Goal: Transaction & Acquisition: Book appointment/travel/reservation

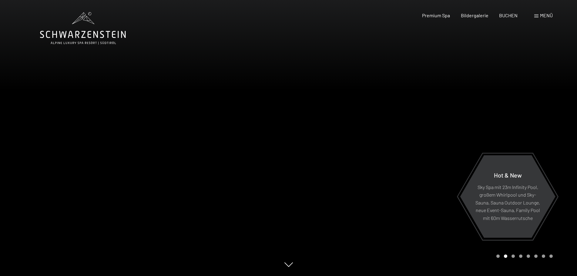
click at [300, 153] on div at bounding box center [433, 138] width 289 height 276
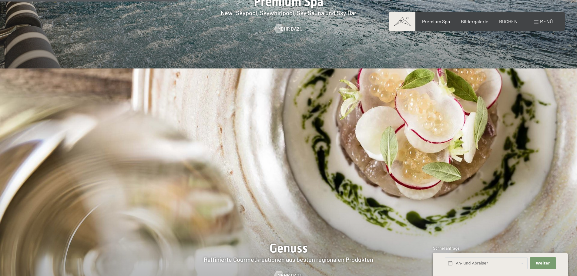
scroll to position [1061, 0]
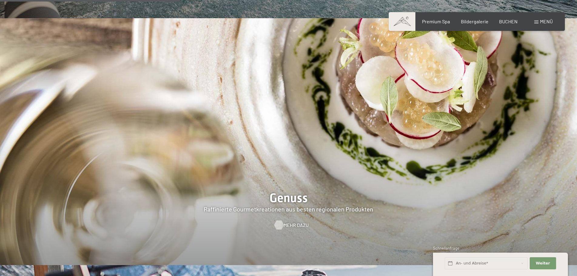
click at [291, 222] on span "Mehr dazu" at bounding box center [296, 225] width 25 height 7
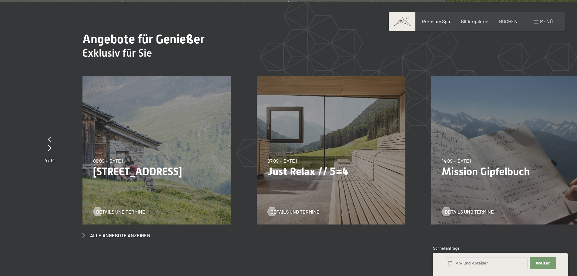
scroll to position [2363, 0]
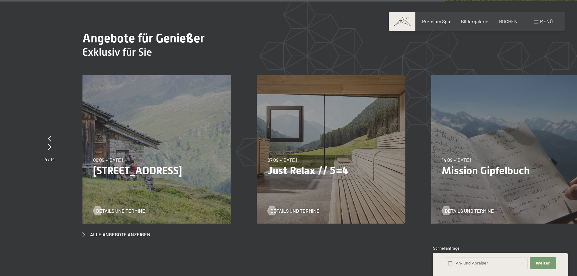
click at [367, 152] on div "07.09.–03.10.2025 21.12.–26.12.2025 11.01.–23.01.2026 08.03.–27.03.2026 08.11.–…" at bounding box center [331, 149] width 149 height 149
click at [294, 208] on span "Details und Termine" at bounding box center [301, 211] width 49 height 7
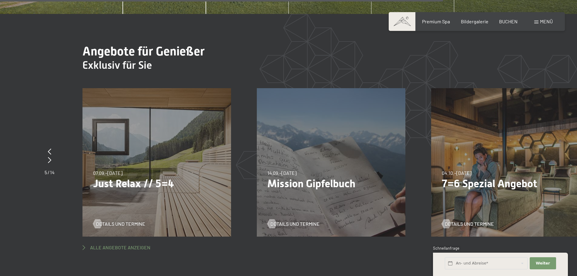
click at [138, 244] on span "Alle Angebote anzeigen" at bounding box center [120, 247] width 60 height 7
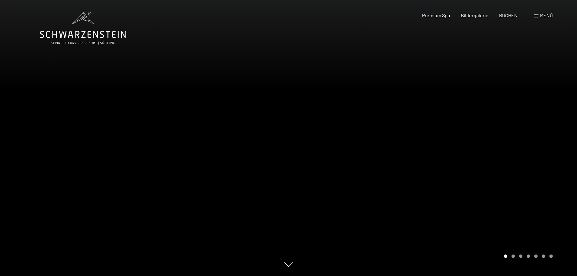
click at [340, 145] on div at bounding box center [433, 138] width 289 height 276
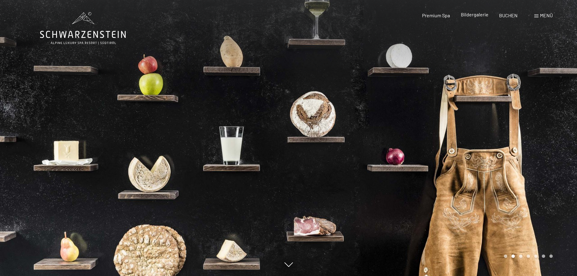
click at [472, 14] on span "Bildergalerie" at bounding box center [475, 15] width 28 height 6
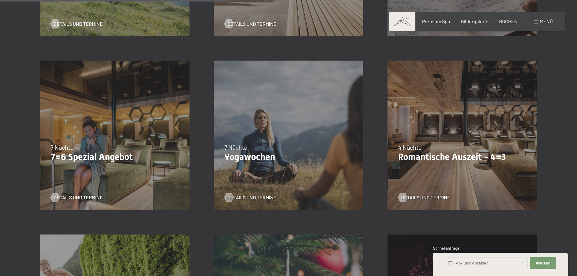
scroll to position [485, 0]
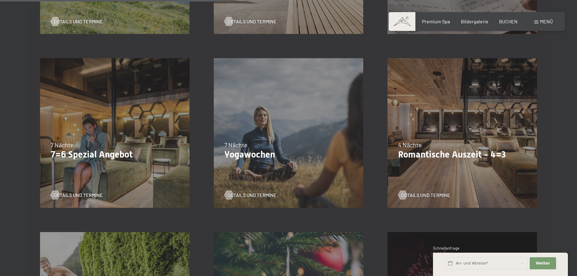
click at [496, 160] on div "09.11.–05.12.2025 08.12.–19.12.2025 11.01.–23.01.2026 08.03.–27.03.2026 29.03.–…" at bounding box center [462, 133] width 174 height 174
click at [436, 193] on span "Details und Termine" at bounding box center [431, 195] width 49 height 7
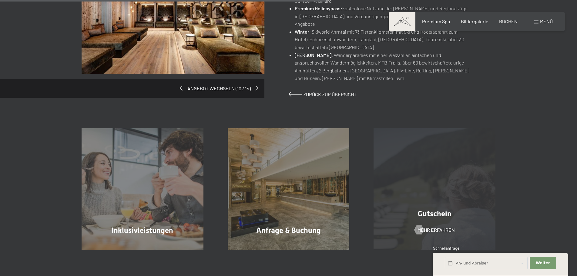
scroll to position [485, 0]
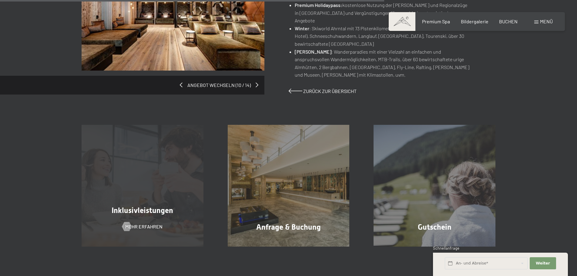
click at [157, 166] on div "Inklusivleistungen Mehr erfahren" at bounding box center [142, 186] width 146 height 122
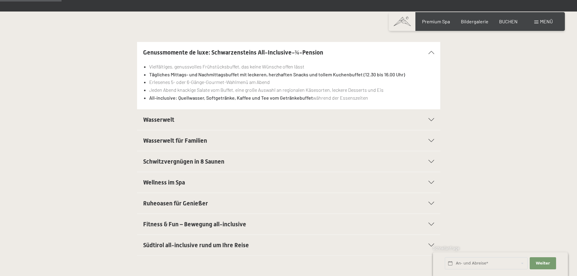
scroll to position [152, 0]
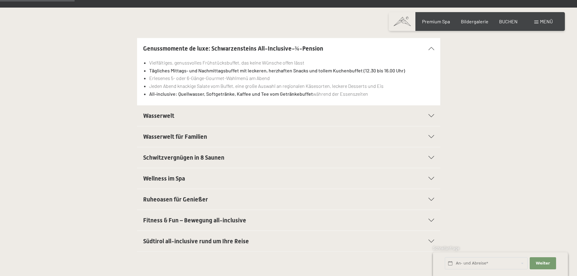
click at [433, 222] on div "Fitness & Fun – Bewegung all-inclusive" at bounding box center [288, 220] width 291 height 21
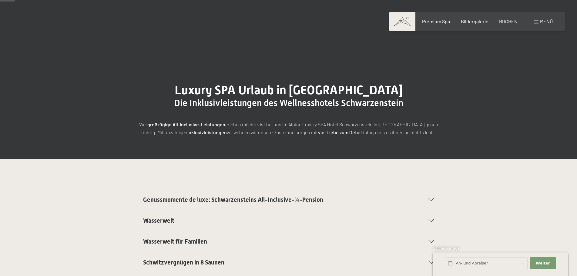
scroll to position [0, 0]
